Goal: Navigation & Orientation: Find specific page/section

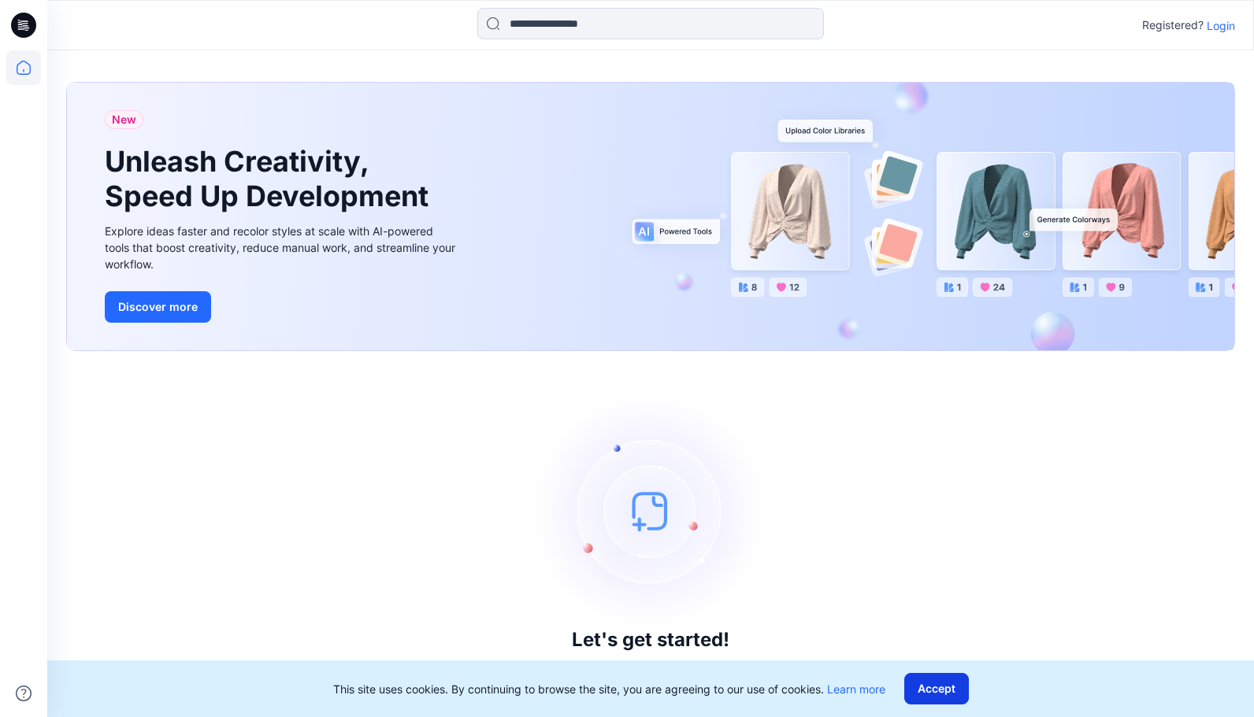
click at [936, 699] on button "Accept" at bounding box center [936, 689] width 65 height 32
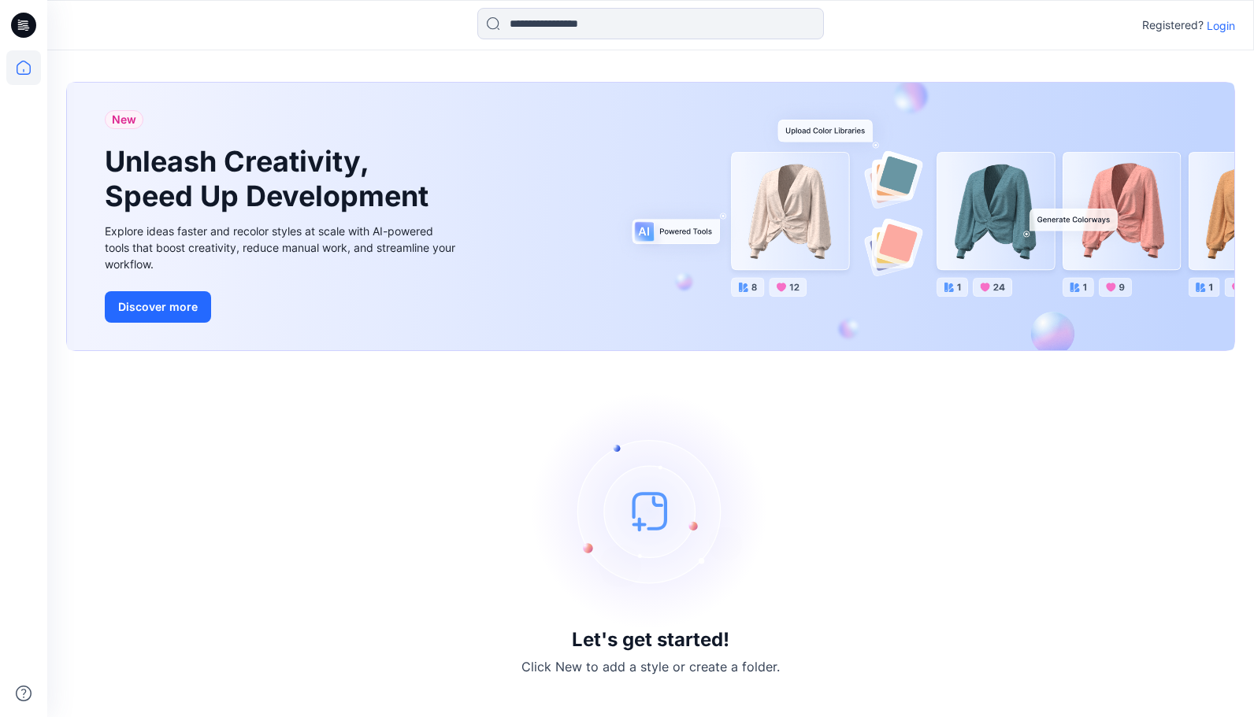
click at [1215, 33] on p "Login" at bounding box center [1221, 25] width 28 height 17
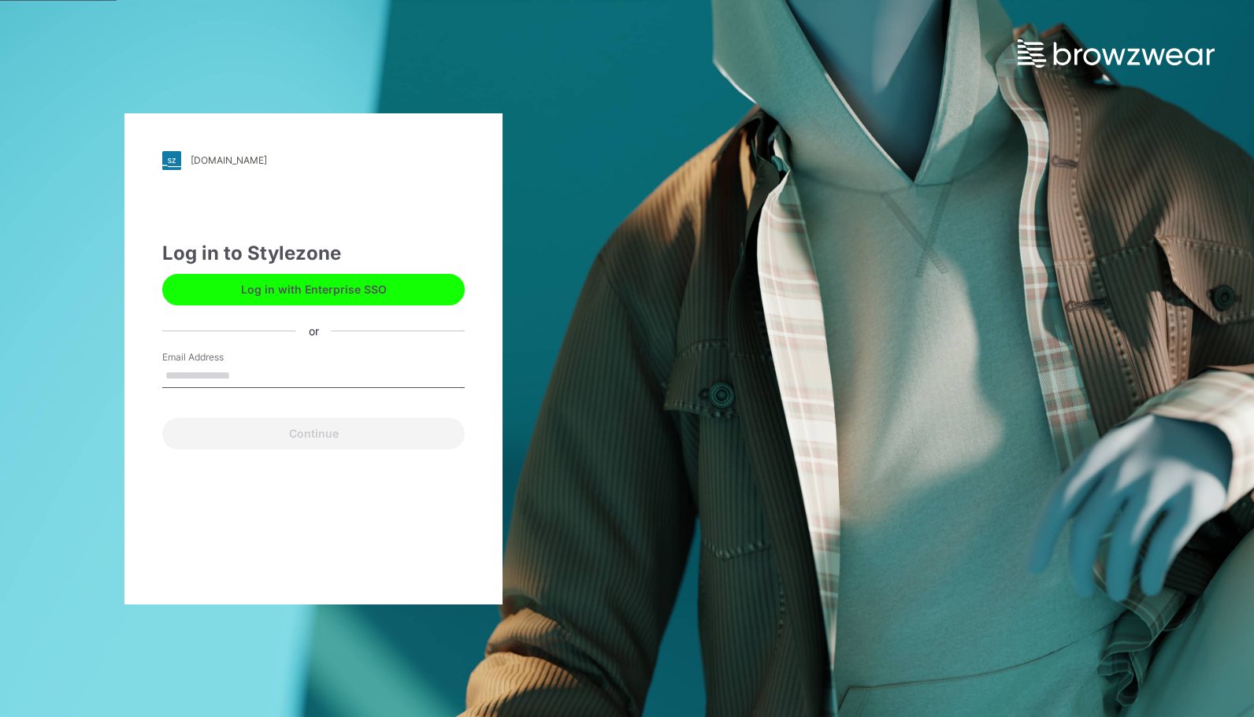
click at [246, 374] on input "Email Address" at bounding box center [313, 377] width 302 height 24
type input "**********"
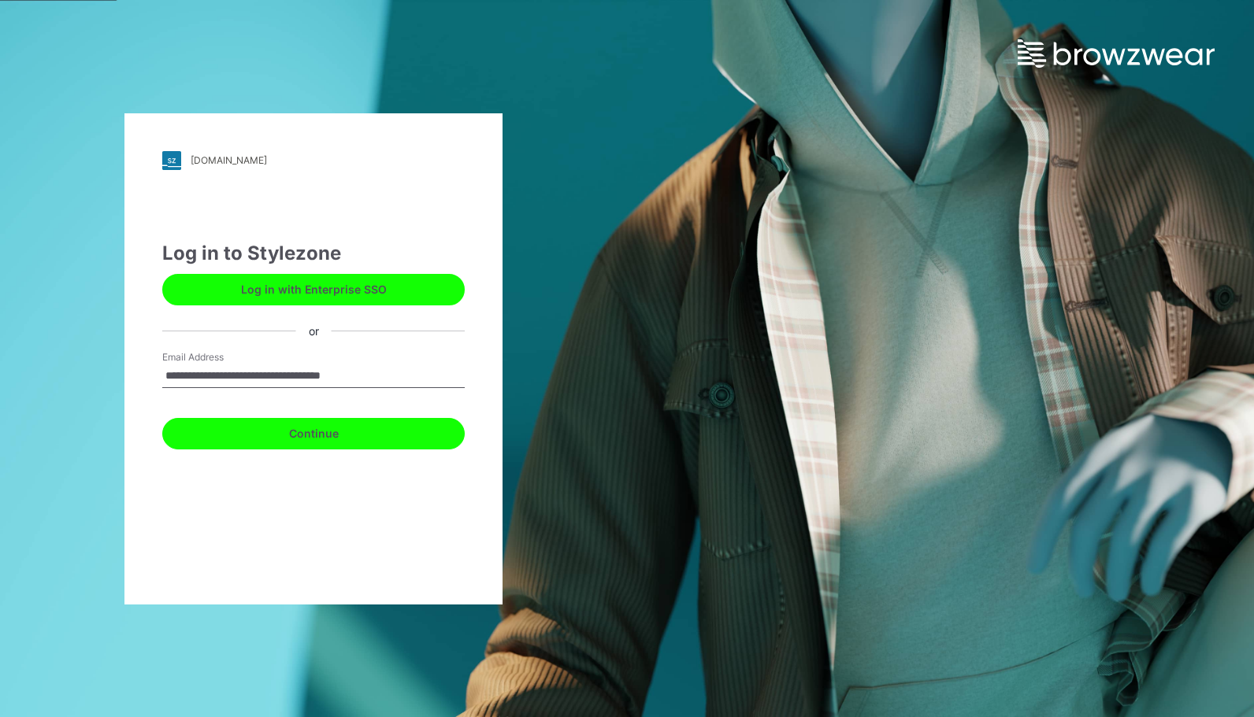
click at [285, 437] on button "Continue" at bounding box center [313, 434] width 302 height 32
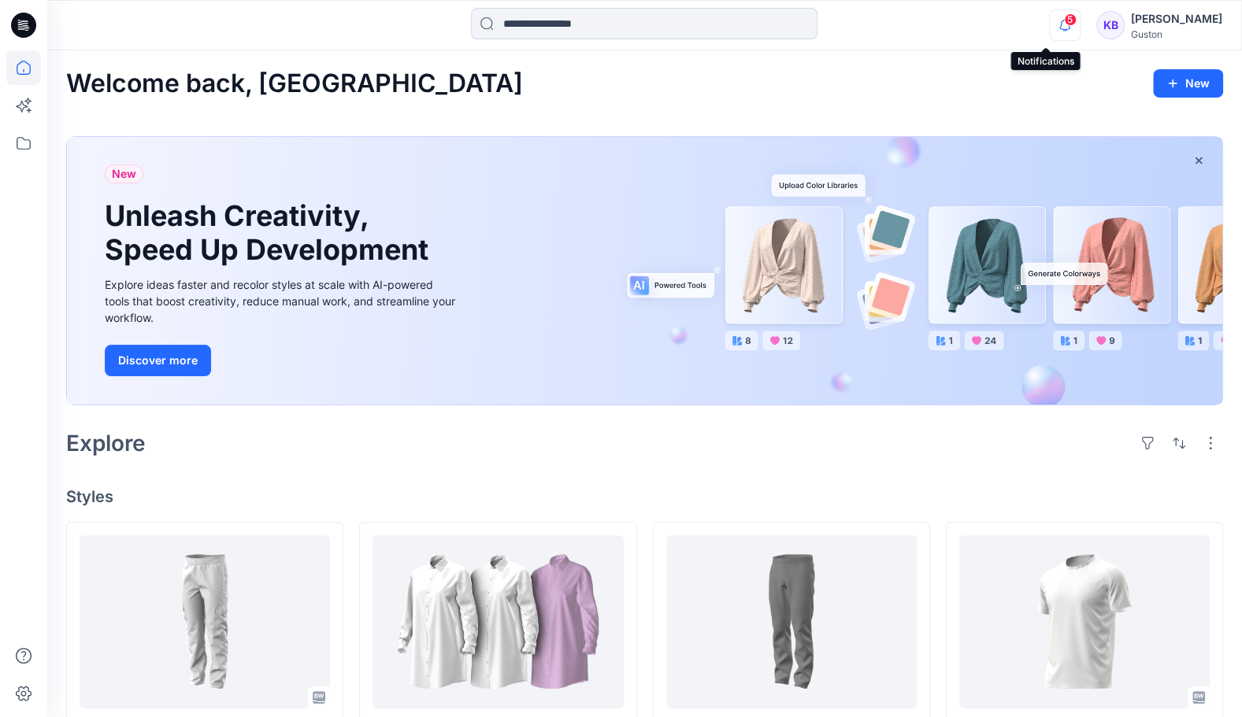
click at [1050, 32] on icon "button" at bounding box center [1065, 25] width 30 height 32
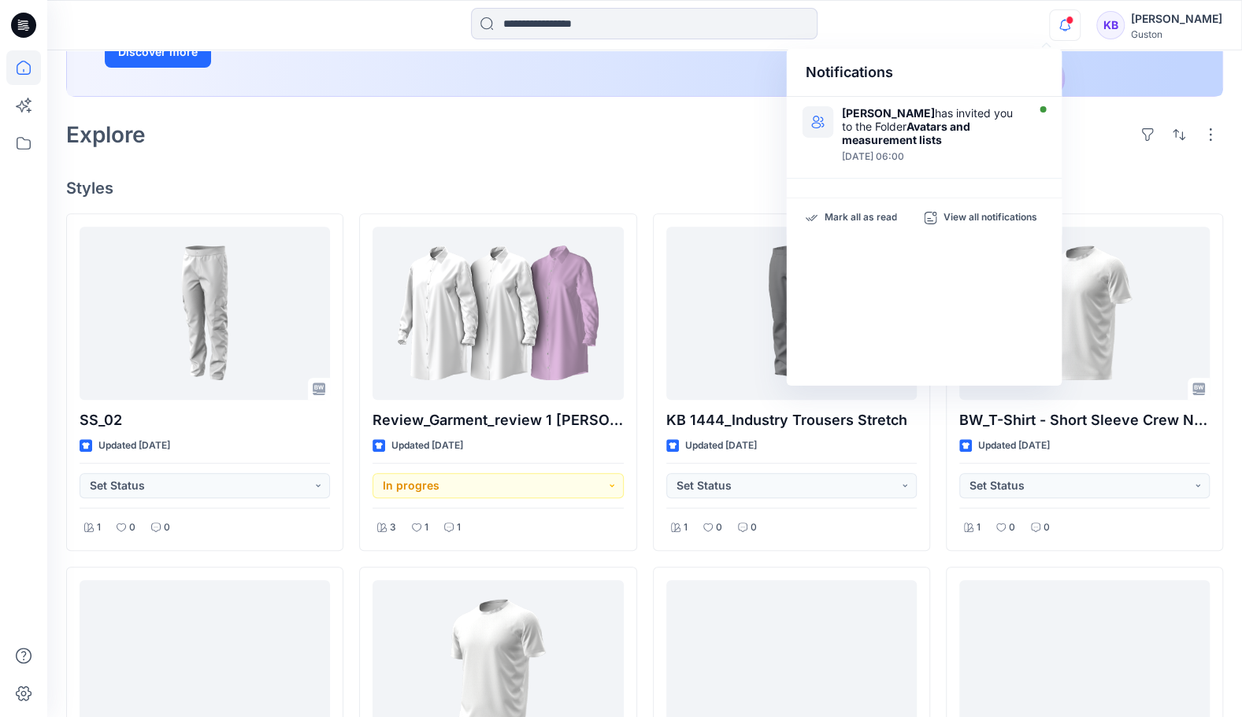
scroll to position [315, 0]
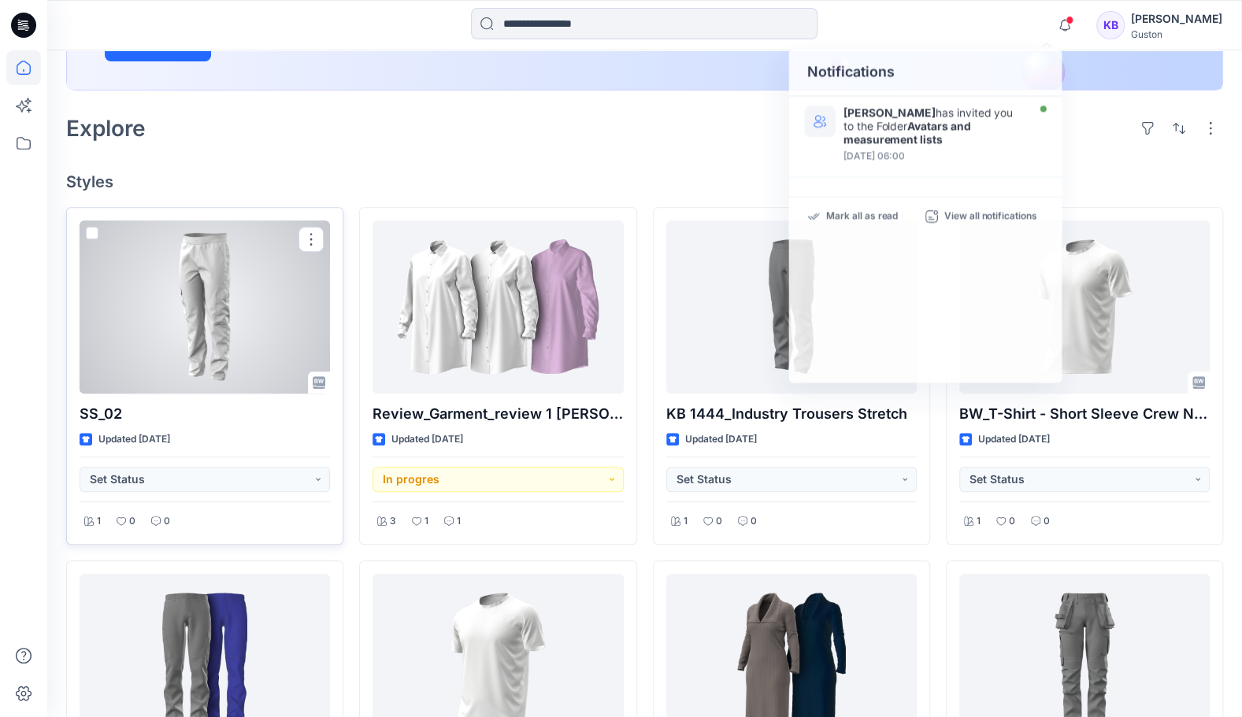
click at [208, 320] on div at bounding box center [205, 307] width 250 height 173
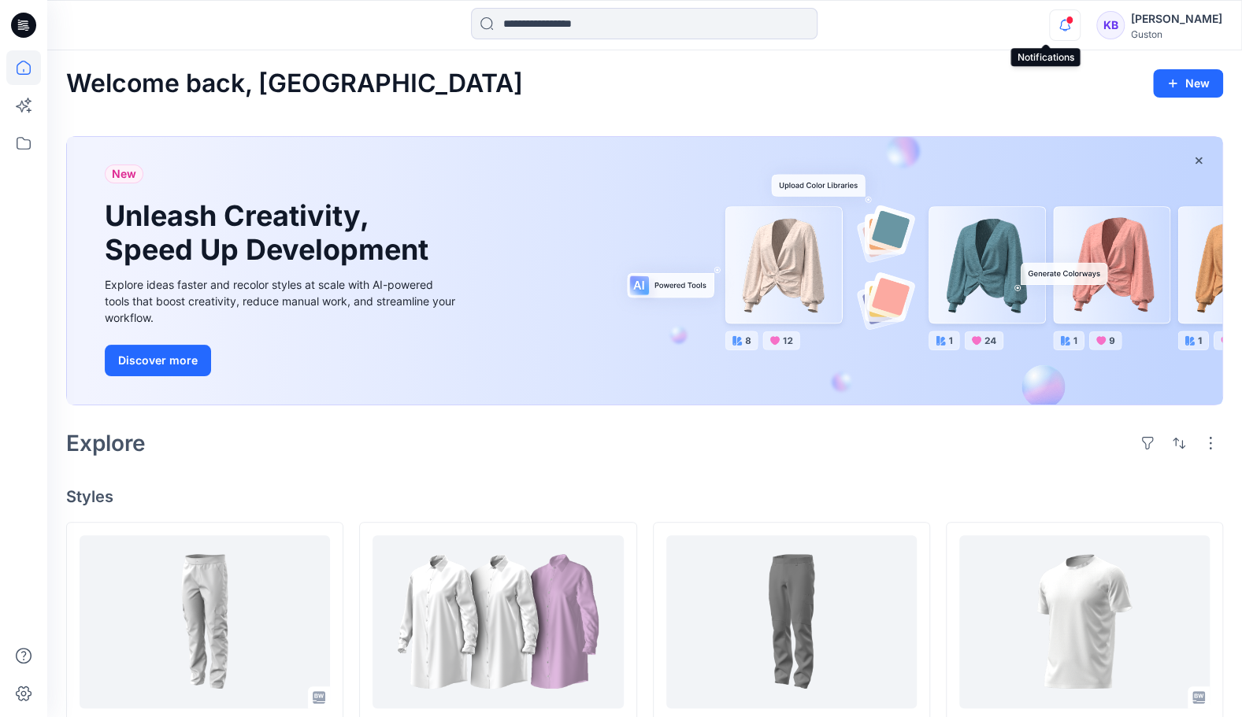
click at [1054, 25] on icon "button" at bounding box center [1065, 25] width 30 height 32
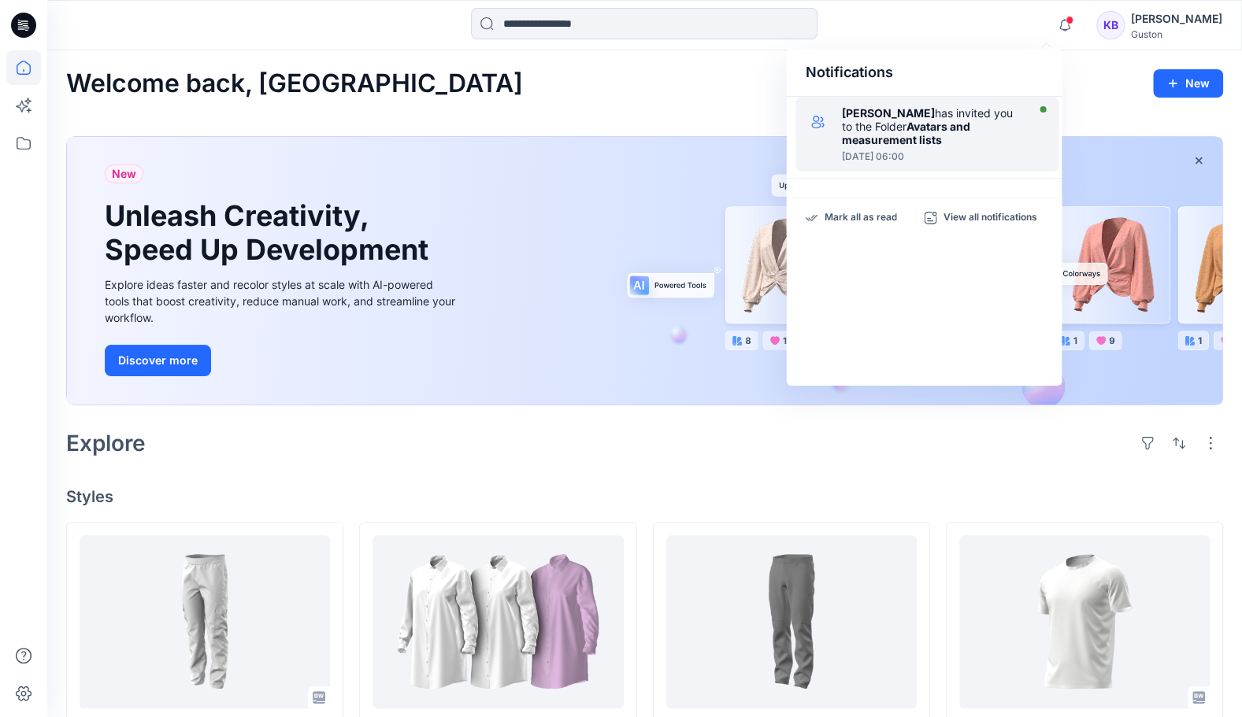
click at [914, 126] on strong "Avatars and measurement lists" at bounding box center [905, 133] width 128 height 27
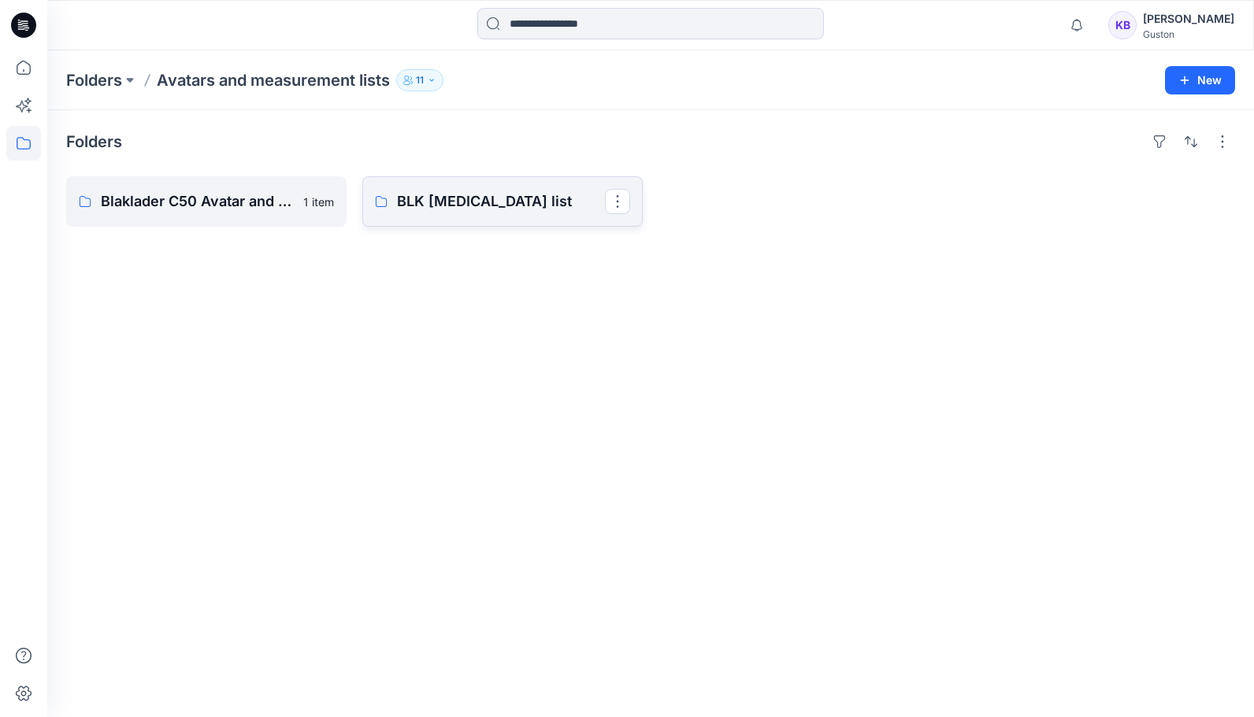
click at [499, 203] on p "BLK [MEDICAL_DATA] list" at bounding box center [501, 202] width 208 height 22
click at [142, 208] on p "Blaklader C50 Avatar and measurment list" at bounding box center [205, 202] width 208 height 22
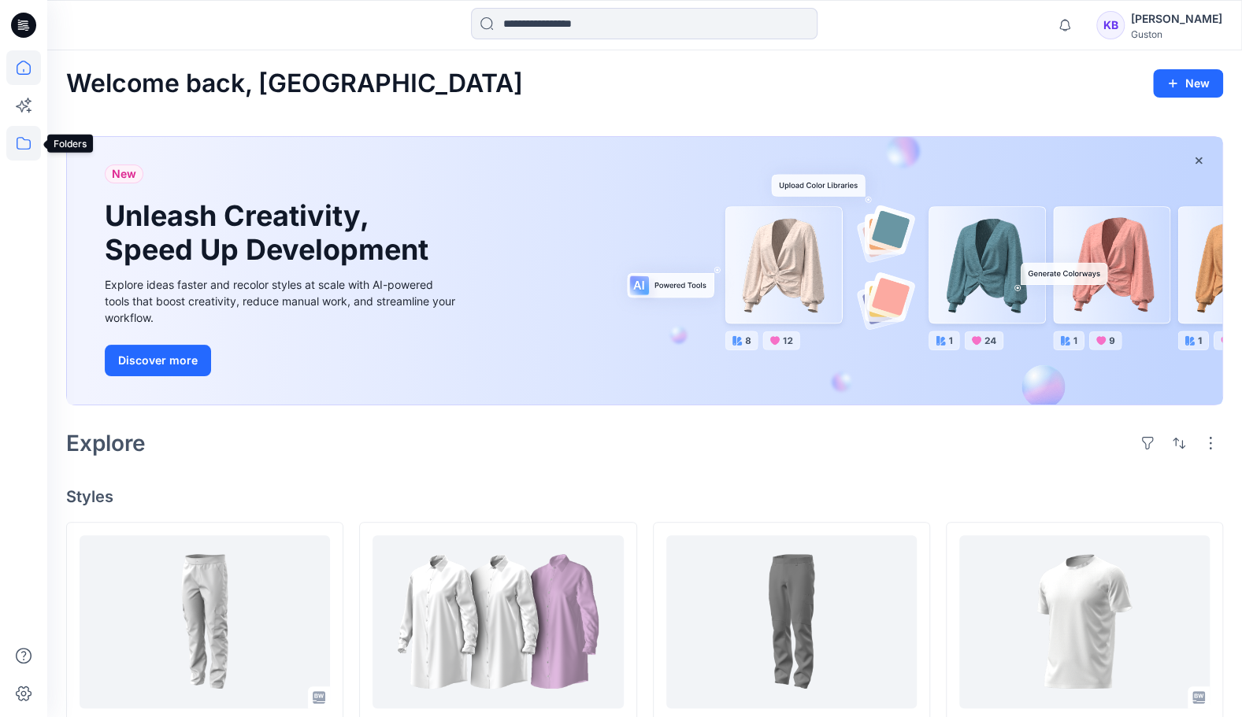
click at [19, 150] on icon at bounding box center [23, 143] width 35 height 35
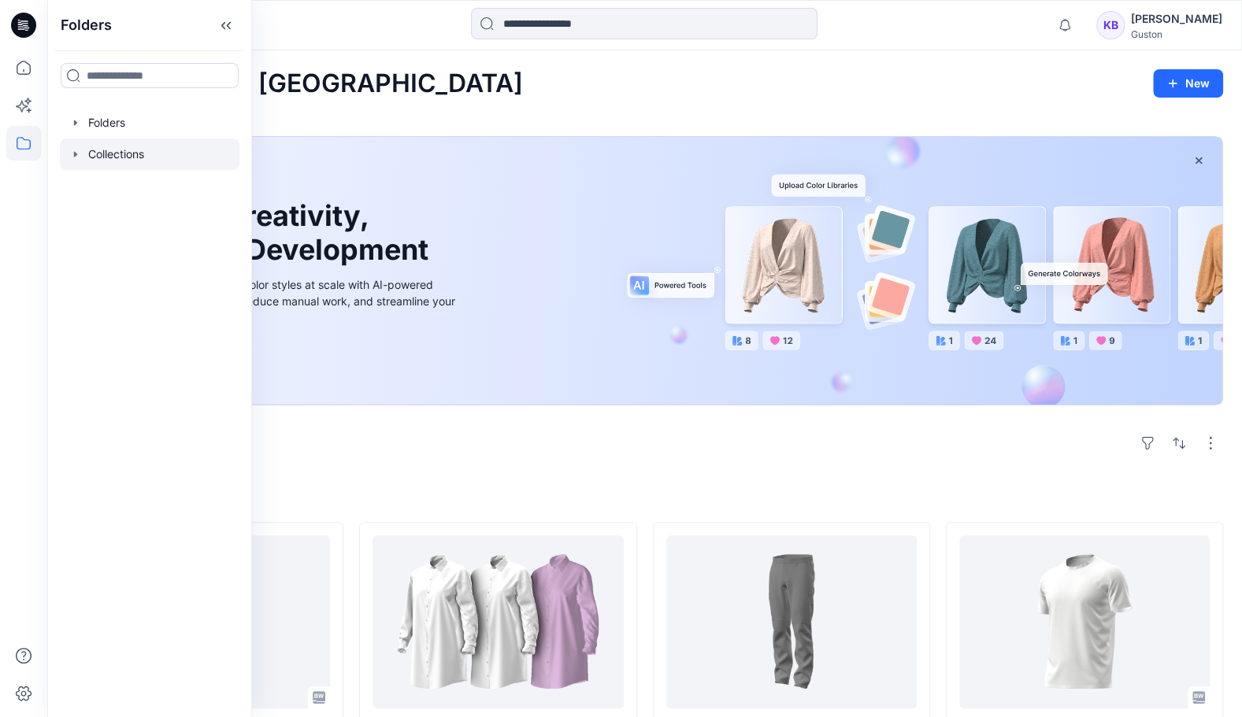
click at [130, 158] on div at bounding box center [150, 155] width 180 height 32
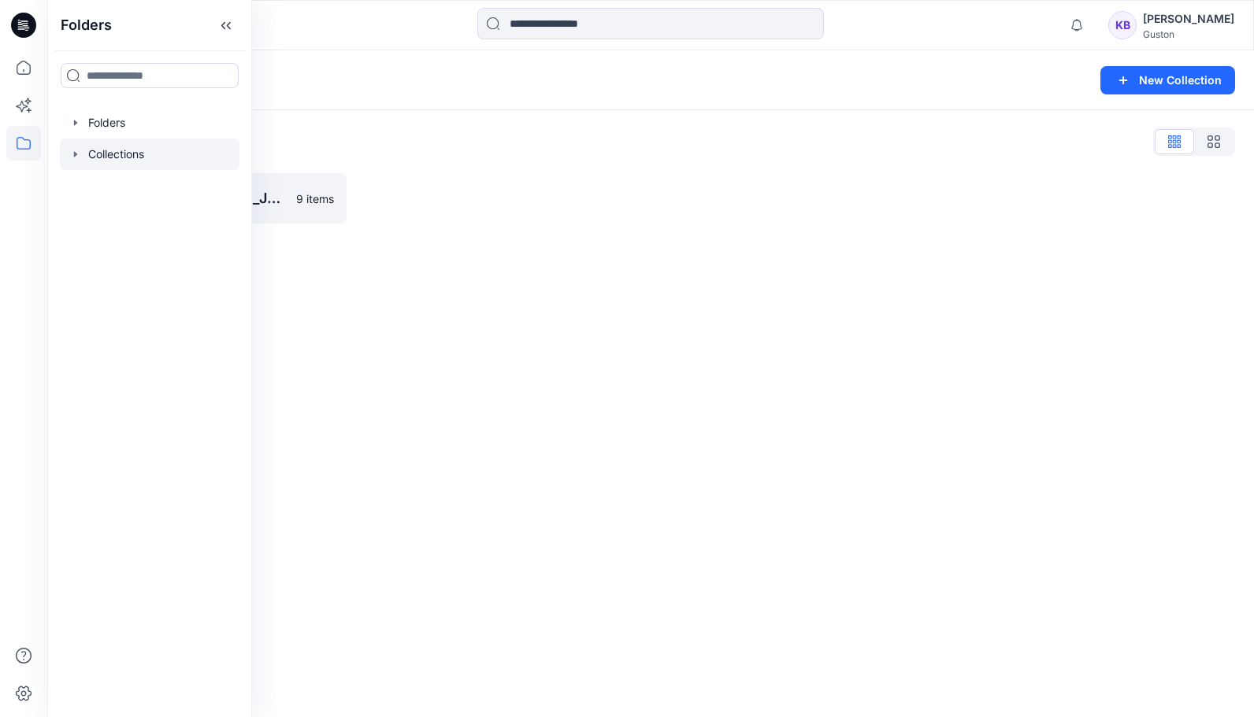
click at [731, 288] on div "Collections New Collection Collections List SZ Training Collection_June 2025 9 …" at bounding box center [650, 383] width 1207 height 667
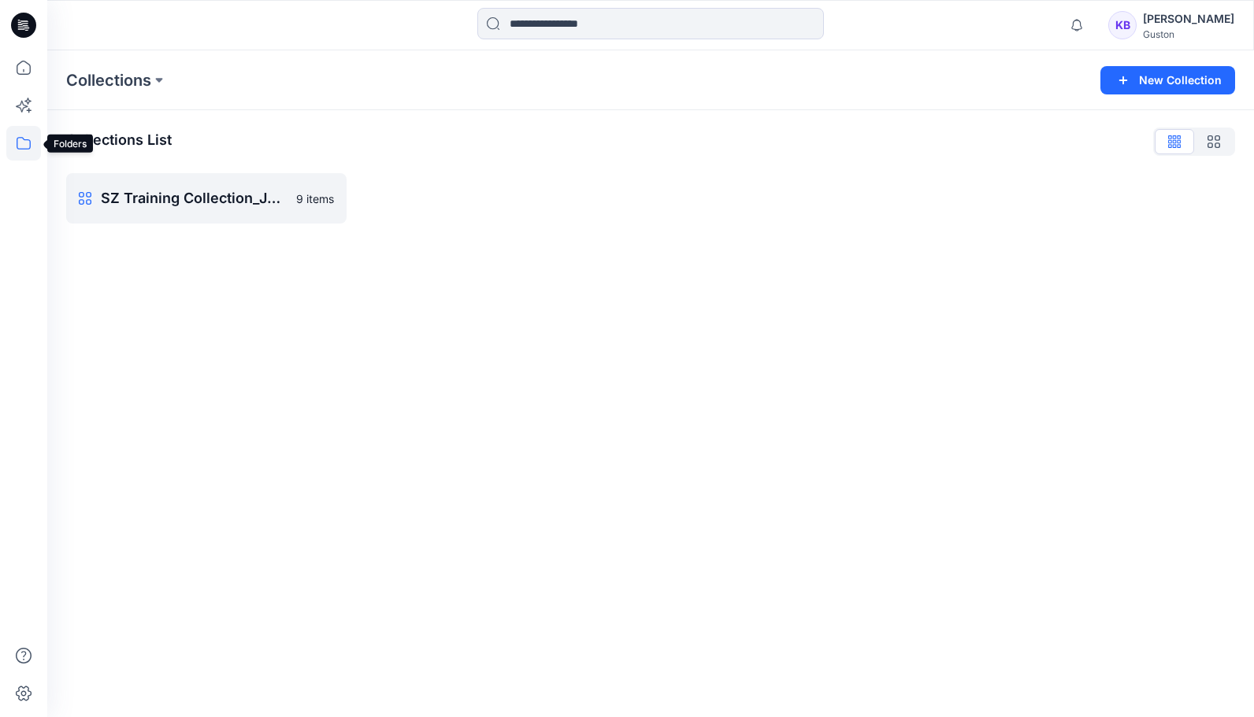
click at [18, 139] on icon at bounding box center [23, 143] width 35 height 35
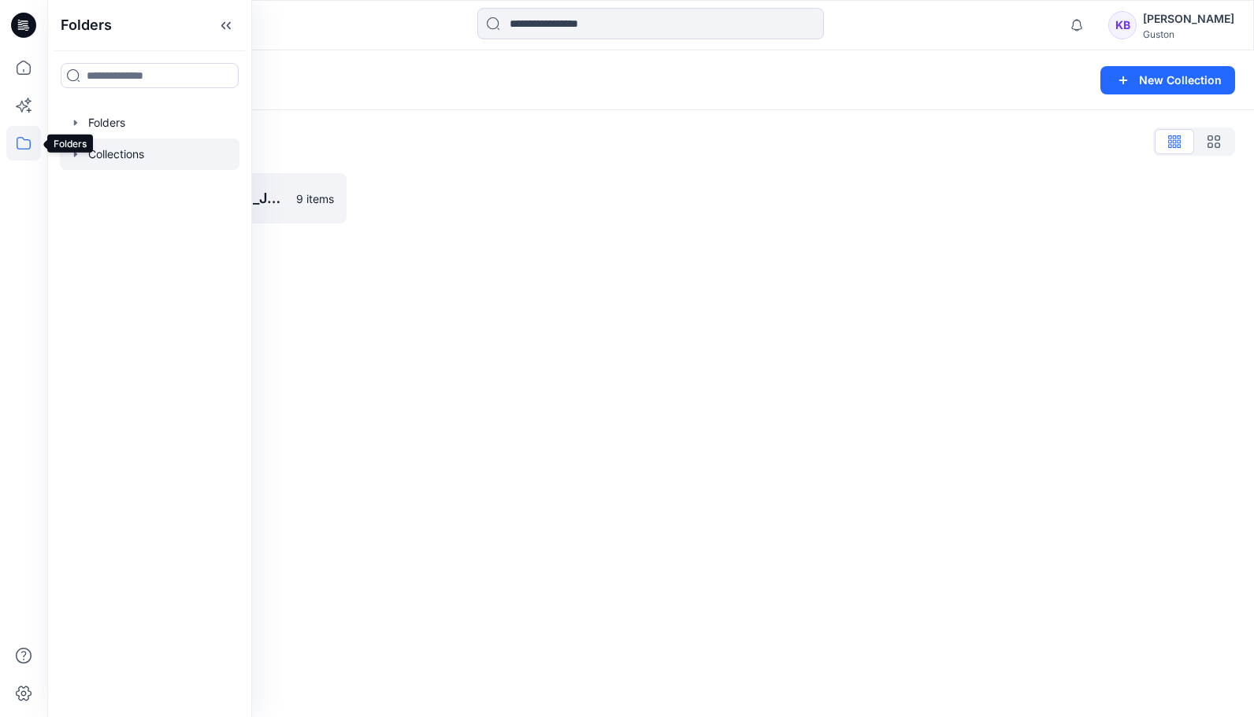
click at [24, 148] on icon at bounding box center [24, 143] width 14 height 13
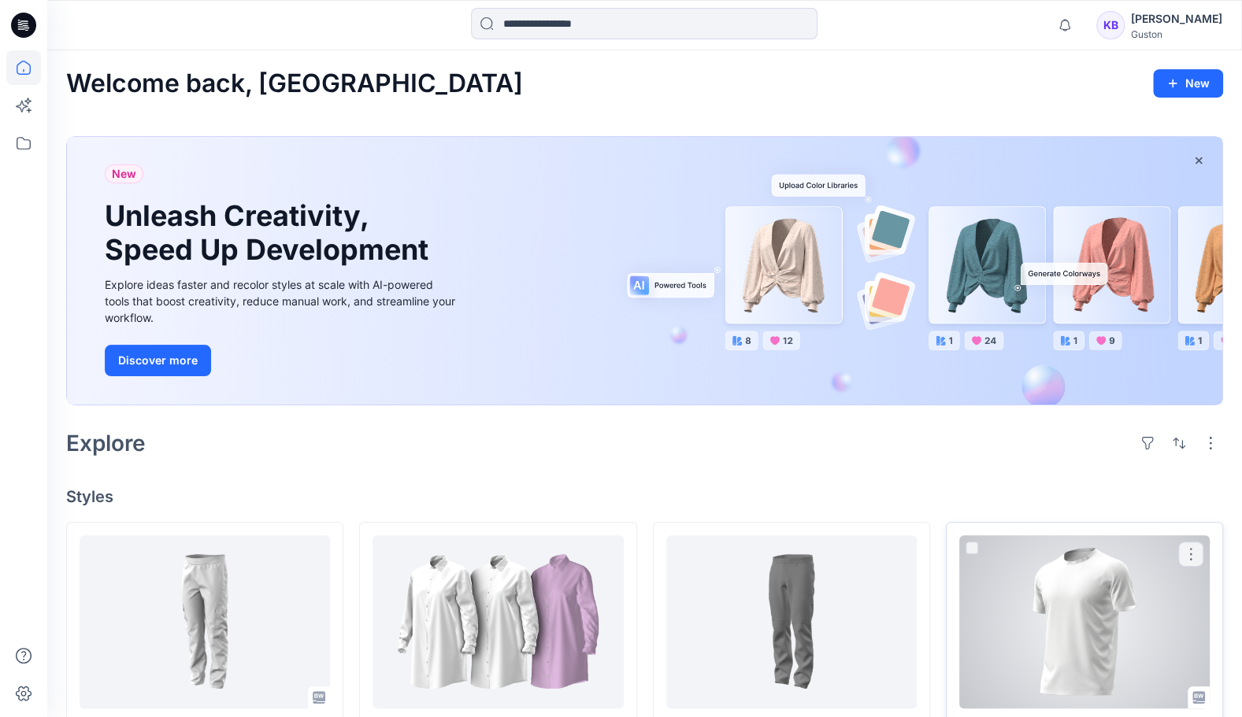
click at [1074, 617] on div at bounding box center [1084, 622] width 250 height 173
